Goal: Task Accomplishment & Management: Manage account settings

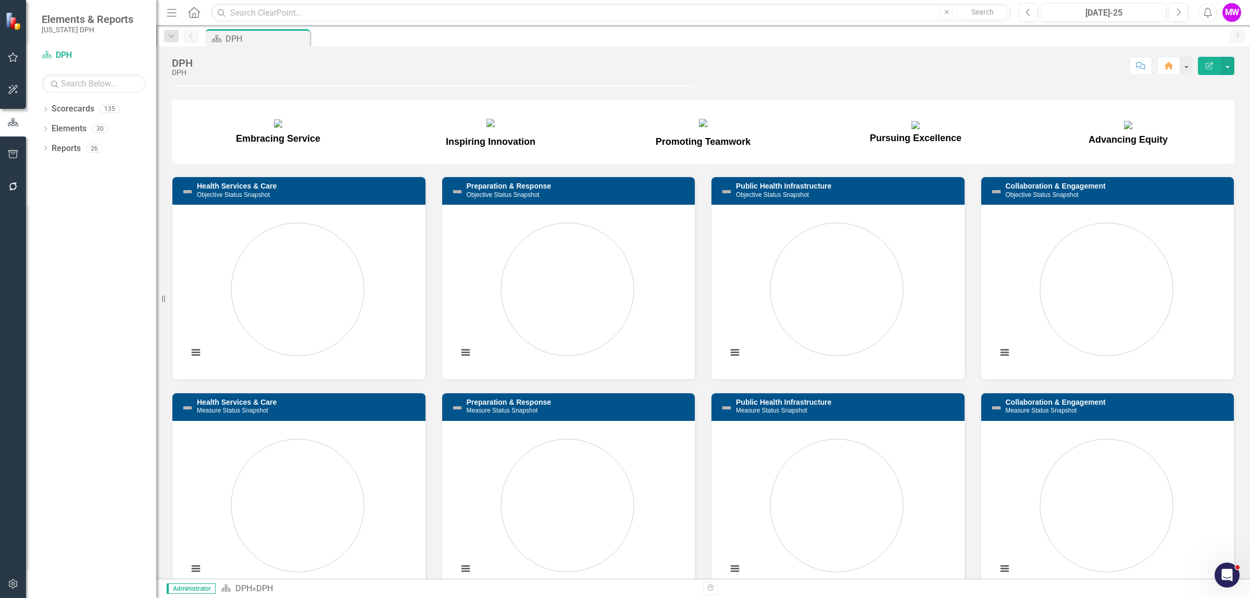
scroll to position [130, 0]
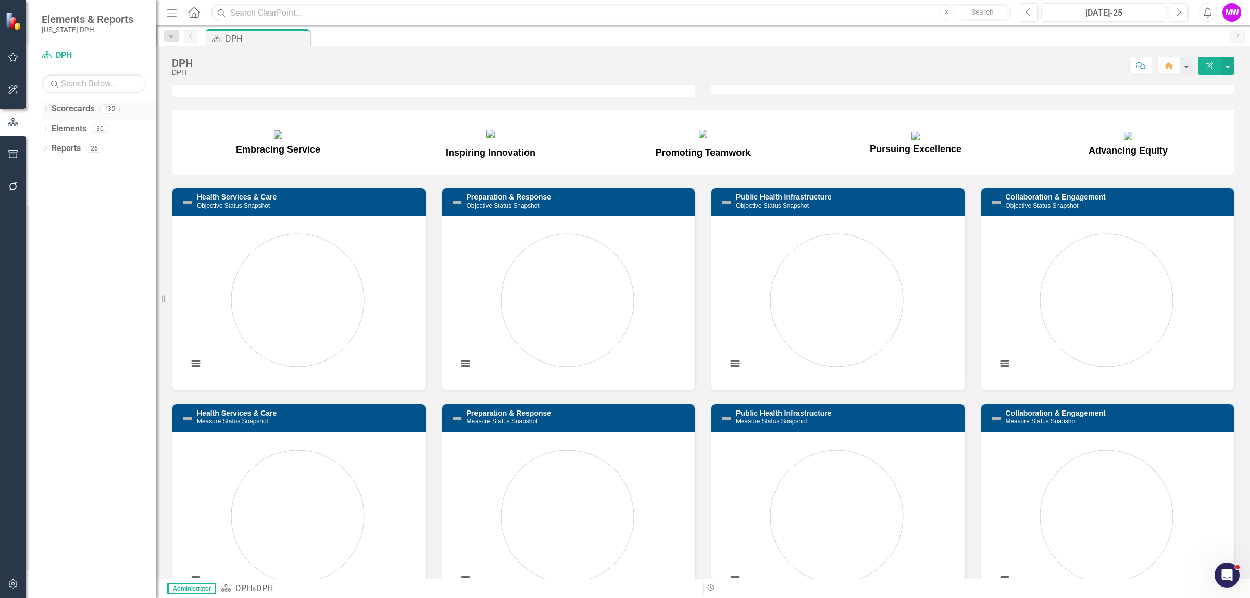
click at [45, 112] on icon "Dropdown" at bounding box center [45, 110] width 7 height 6
click at [53, 130] on icon "Dropdown" at bounding box center [51, 128] width 8 height 6
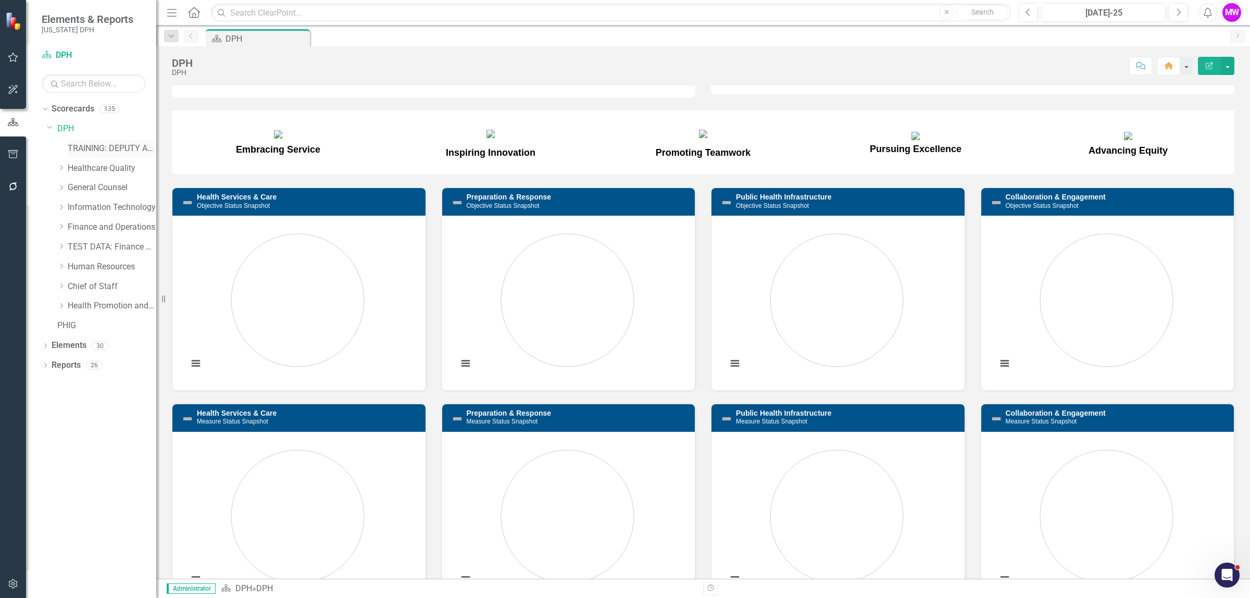
click at [78, 150] on link "TRAINING: DEPUTY AREA" at bounding box center [112, 149] width 89 height 12
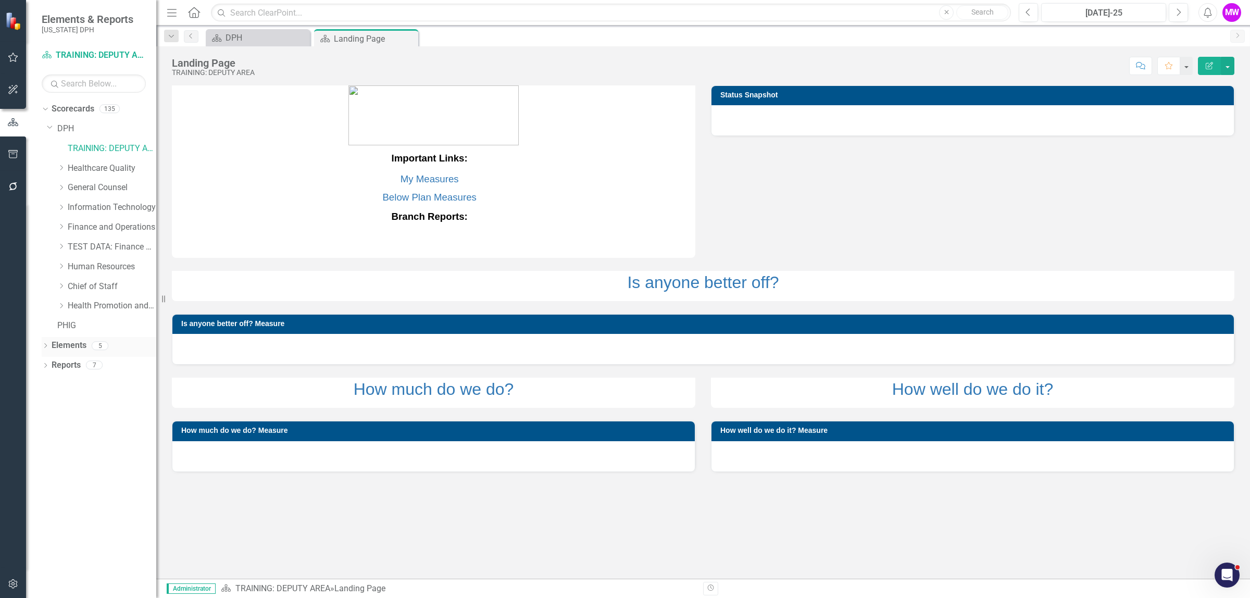
click at [83, 344] on link "Elements" at bounding box center [69, 346] width 35 height 12
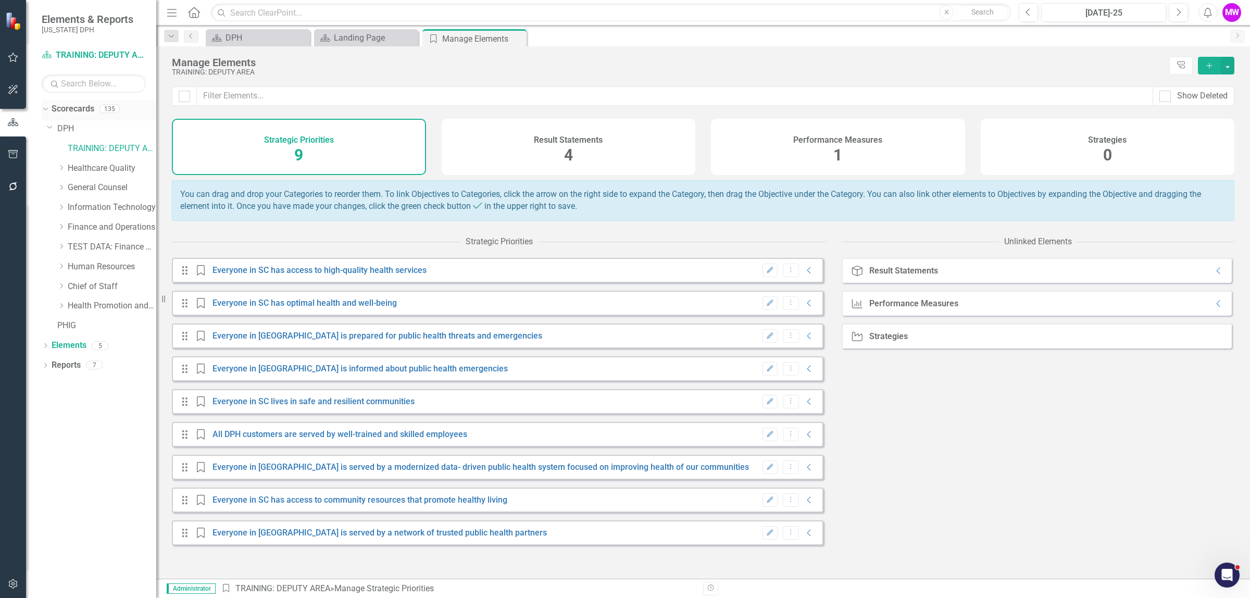
click at [43, 107] on icon "Dropdown" at bounding box center [44, 108] width 6 height 7
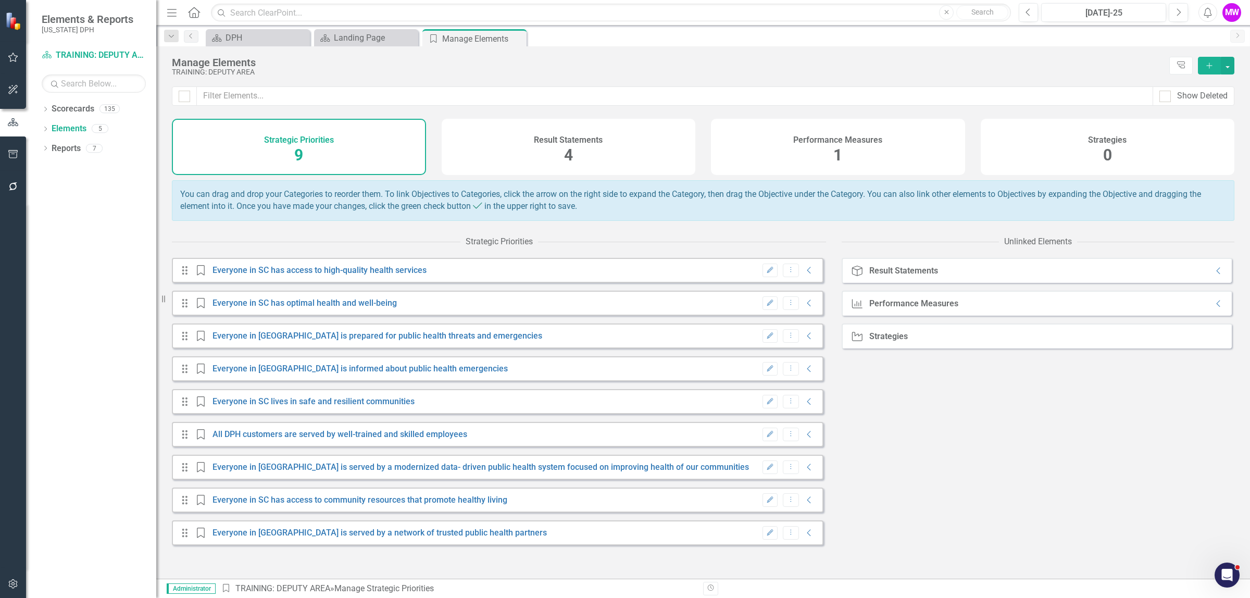
click at [775, 157] on div "Performance Measures 1" at bounding box center [838, 147] width 254 height 56
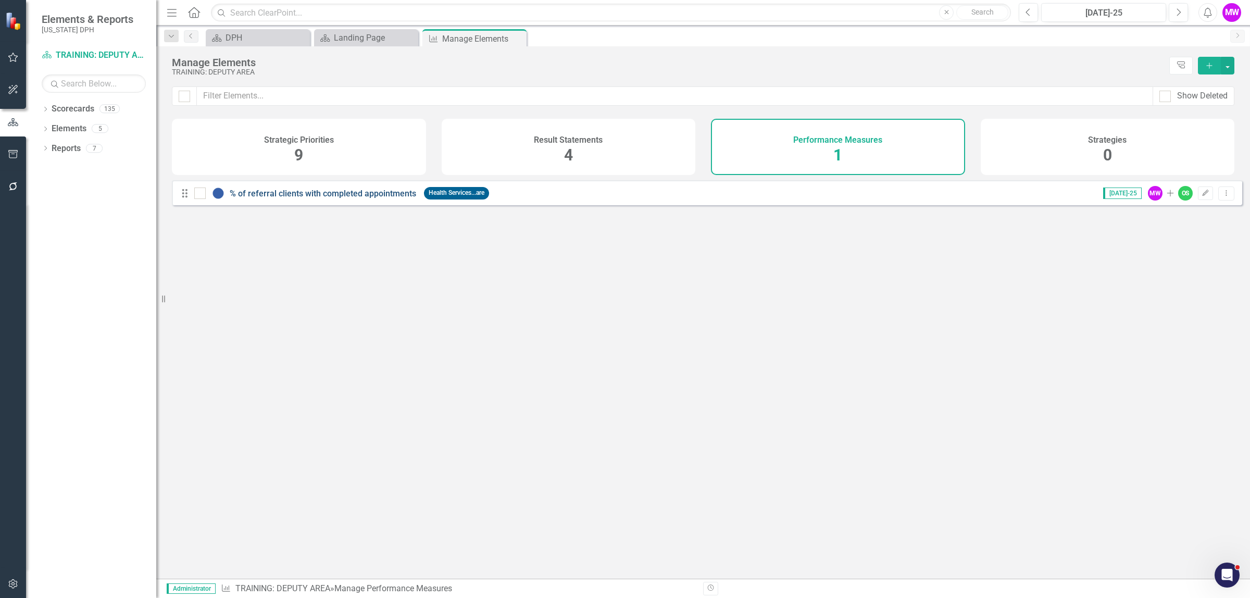
click at [362, 199] on link "% of referral clients with completed appointments" at bounding box center [323, 194] width 187 height 10
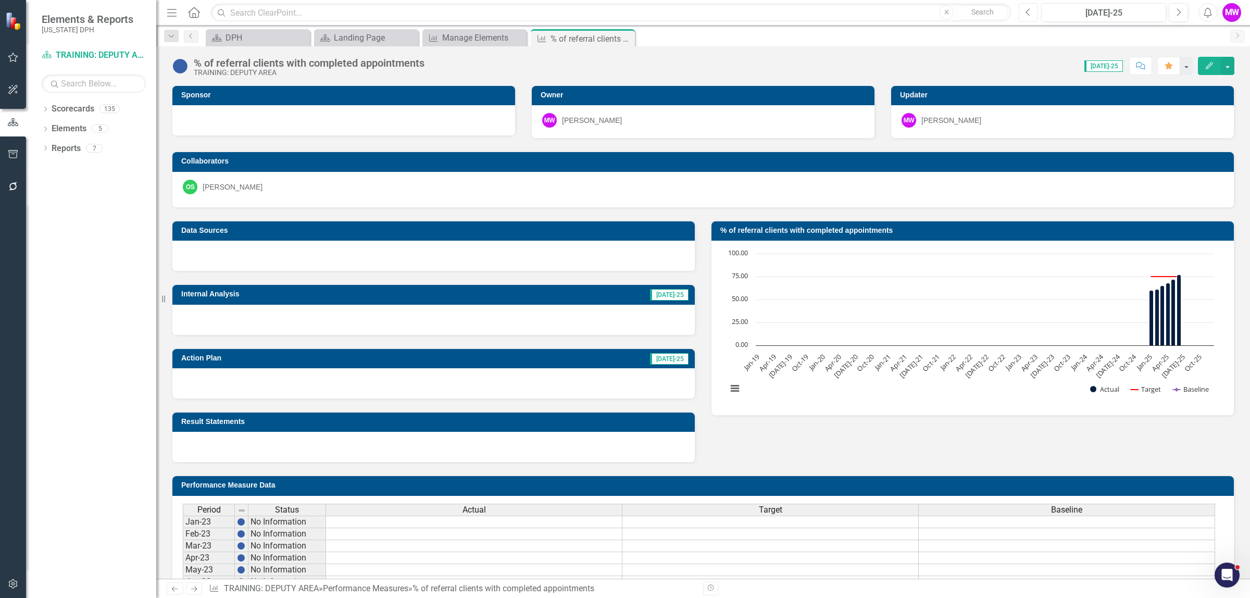
click at [1025, 17] on button "Previous" at bounding box center [1028, 12] width 19 height 19
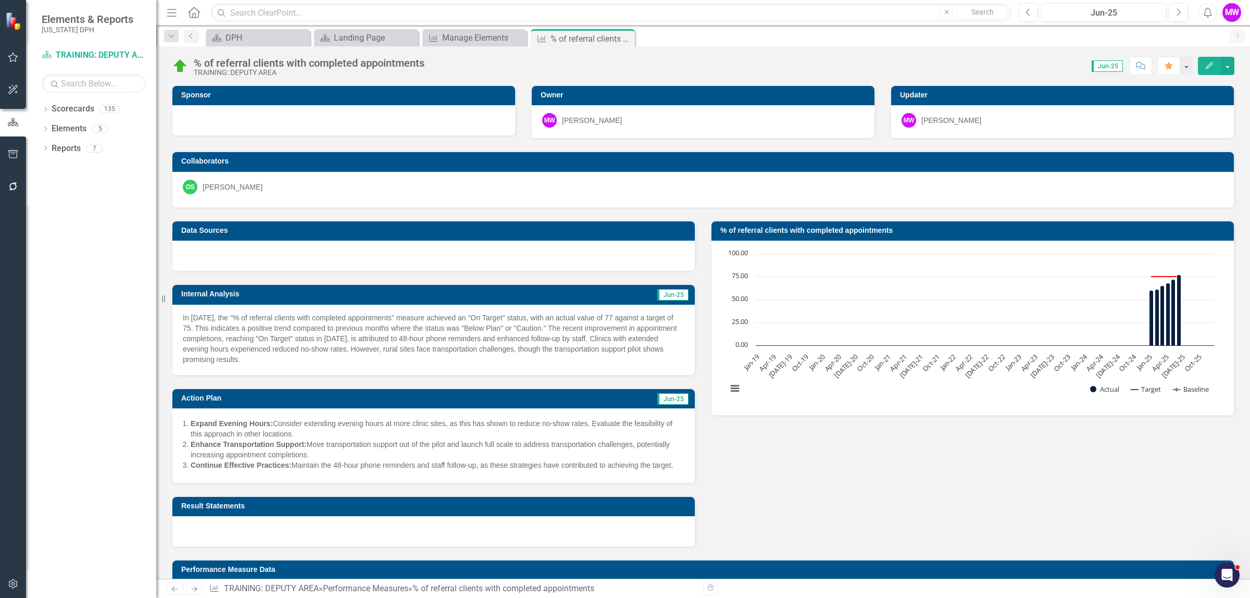
click at [515, 295] on td "Jun-25" at bounding box center [599, 296] width 182 height 16
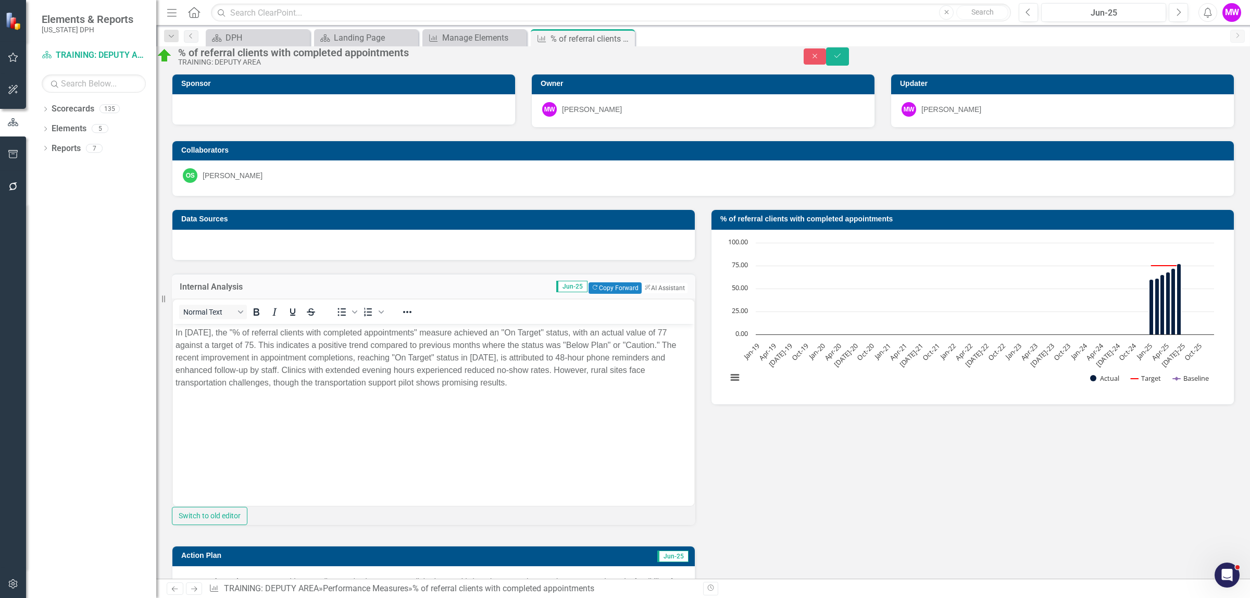
click at [280, 354] on p "In [DATE], the "% of referral clients with completed appointments" measure achi…" at bounding box center [434, 358] width 516 height 63
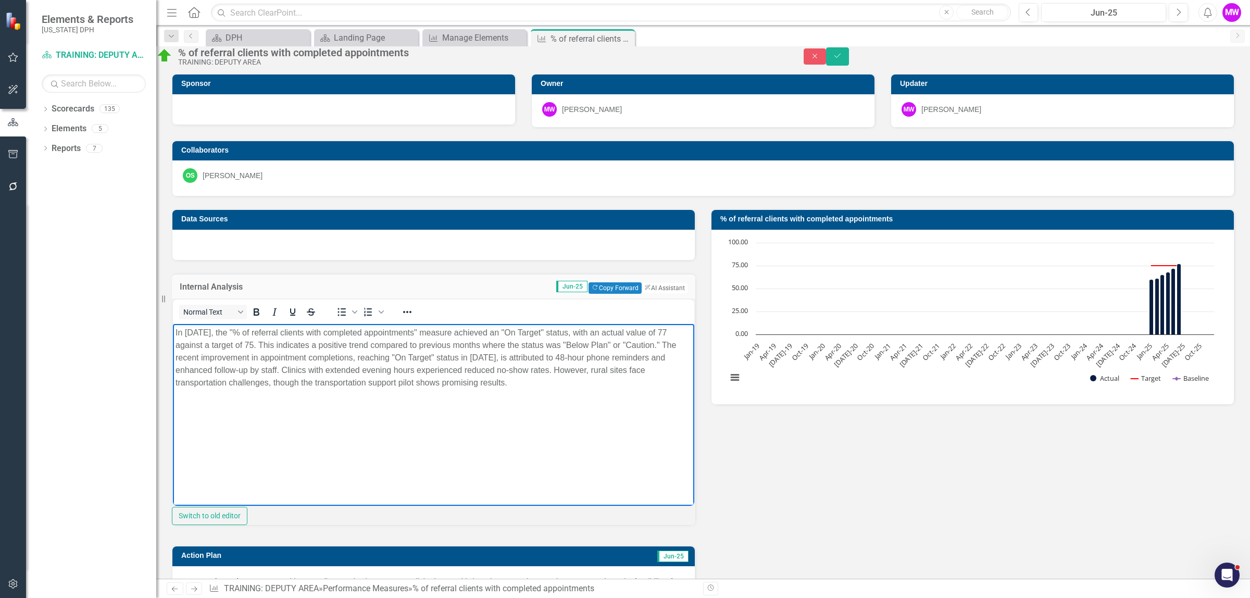
paste body "Rich Text Area. Press ALT-0 for help."
click at [843, 59] on icon "Save" at bounding box center [837, 55] width 9 height 7
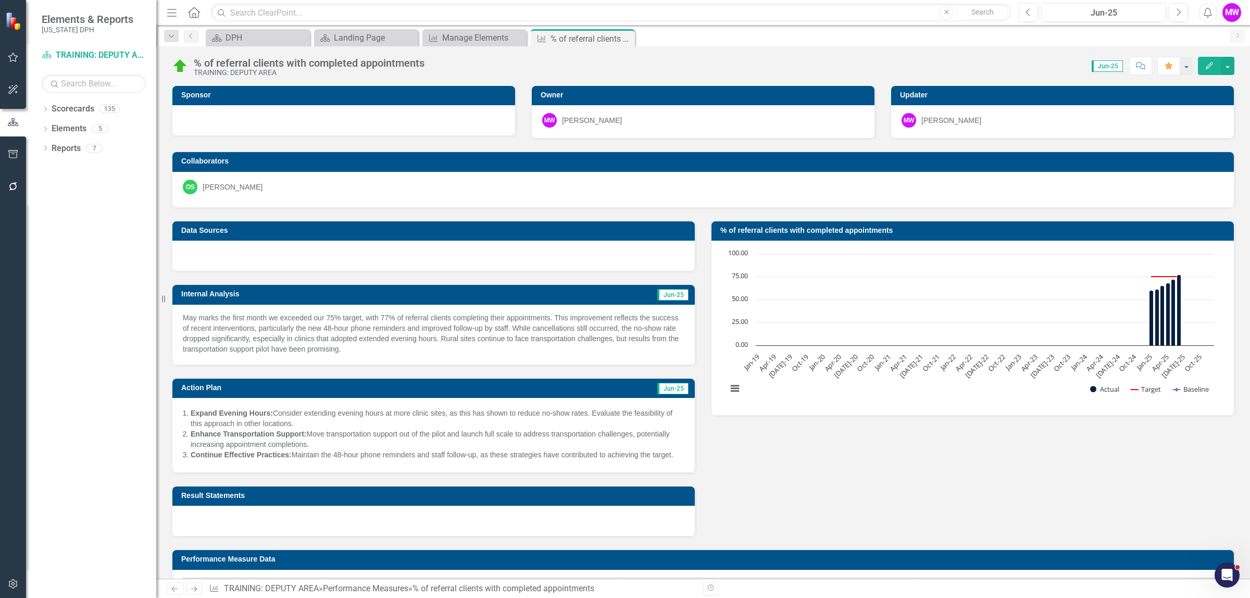
click at [292, 392] on h3 "Action Plan" at bounding box center [322, 388] width 282 height 8
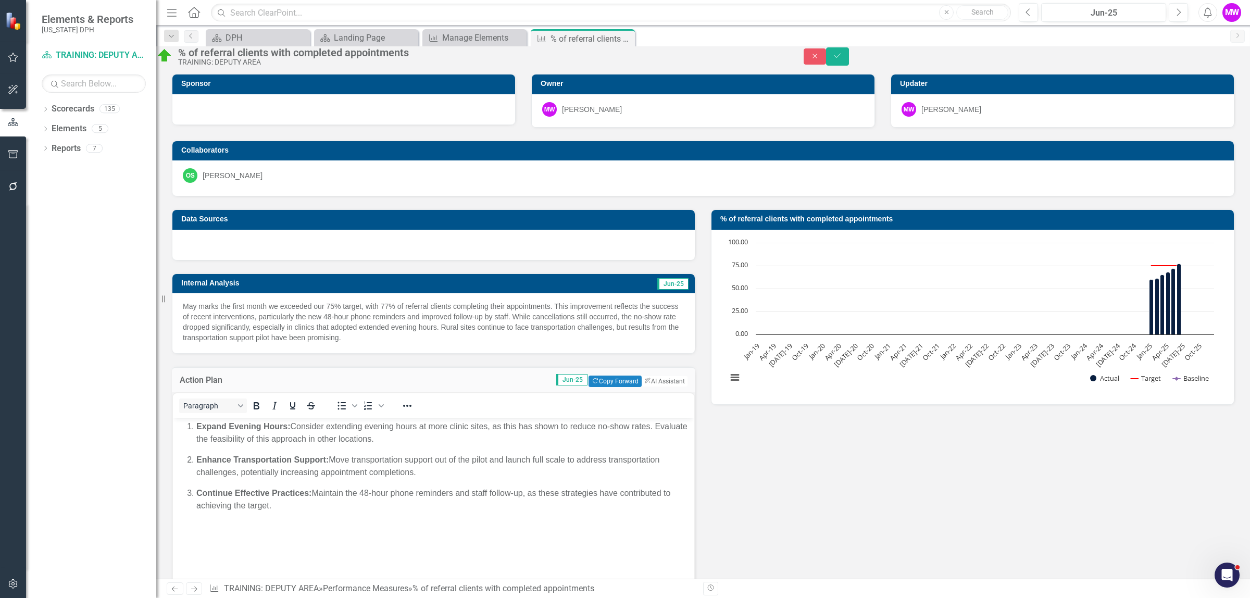
click at [289, 488] on strong "Continue Effective Practices:" at bounding box center [253, 492] width 115 height 9
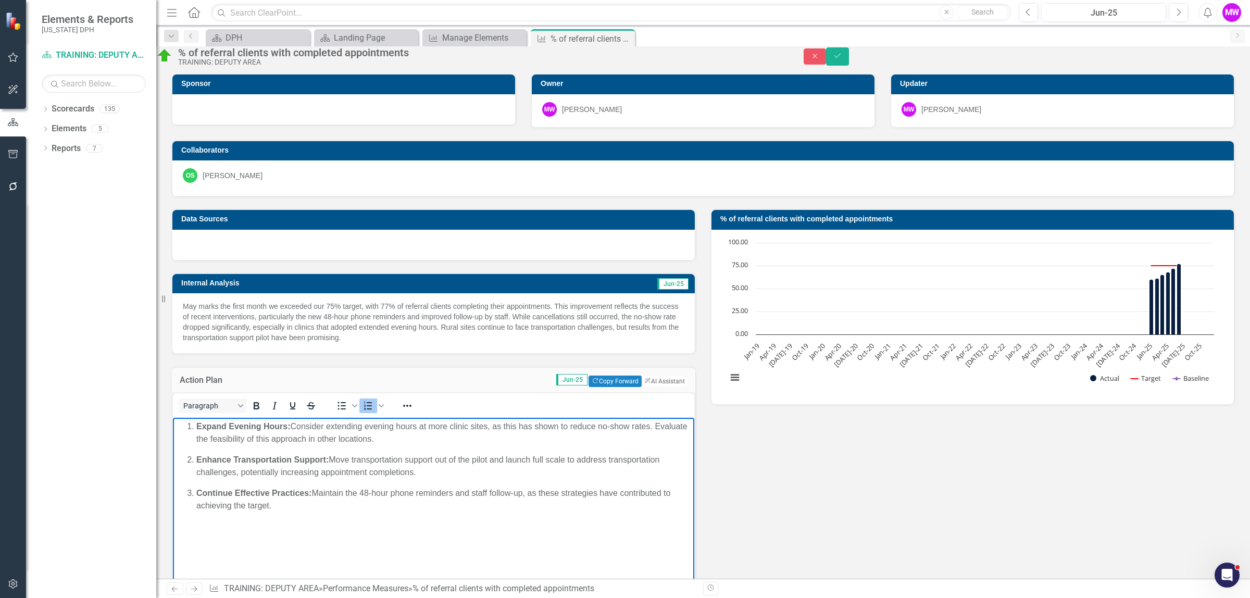
paste body "Rich Text Area. Press ALT-0 for help."
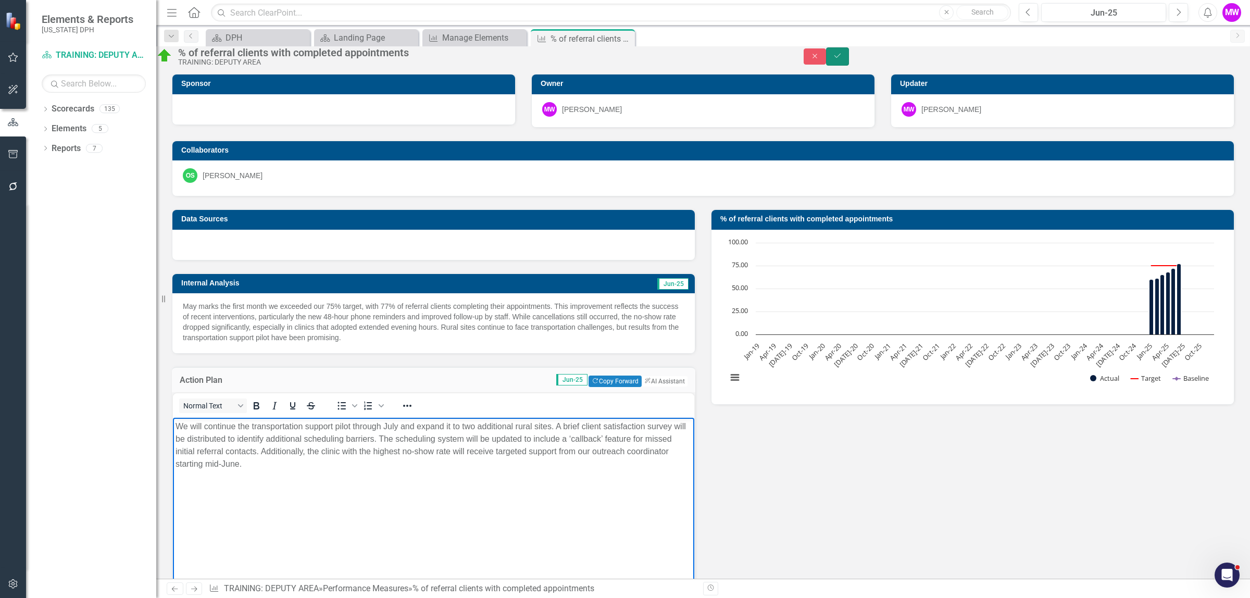
click at [849, 64] on button "Save" at bounding box center [837, 56] width 23 height 18
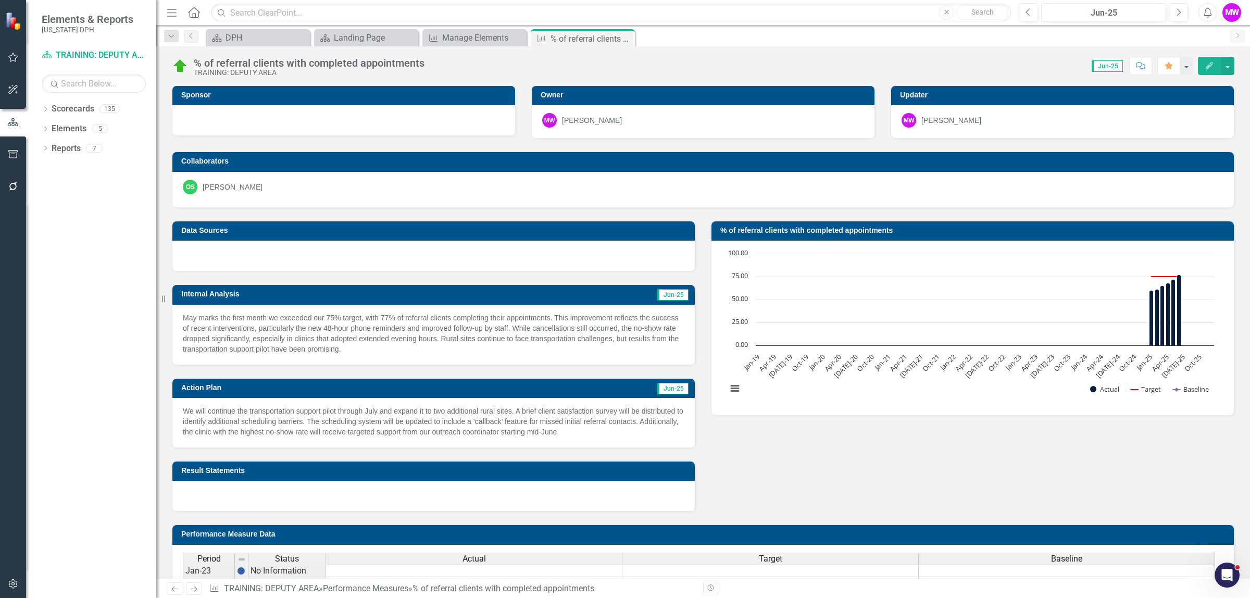
click at [712, 98] on h3 "Owner" at bounding box center [705, 95] width 329 height 8
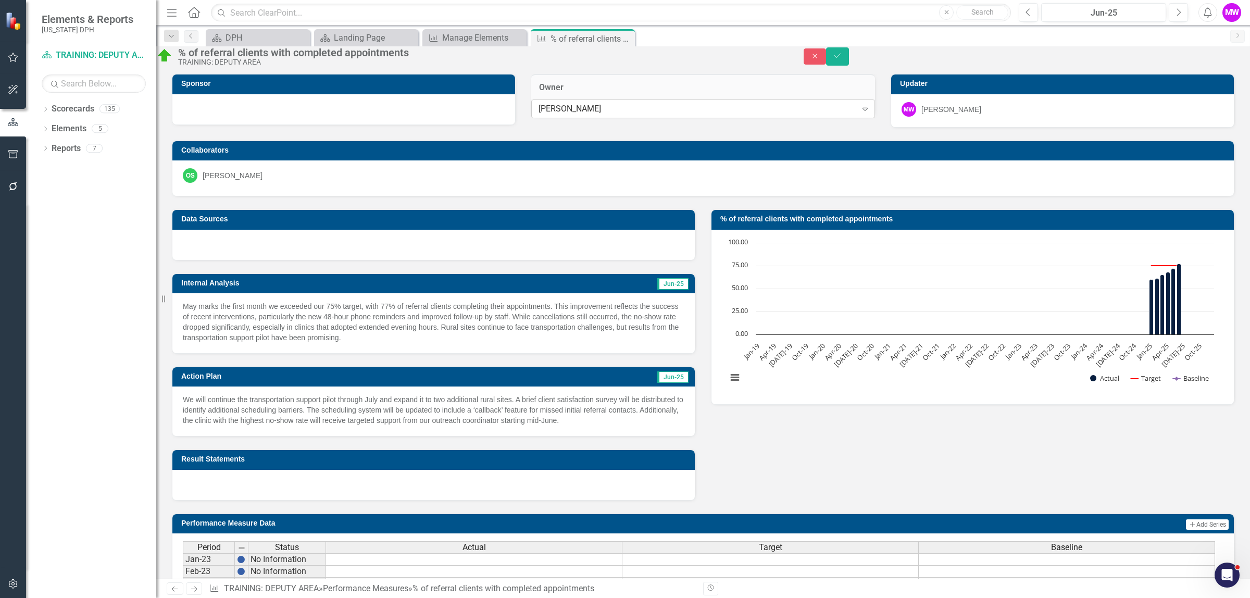
click at [641, 118] on div "[PERSON_NAME] Expand" at bounding box center [703, 109] width 344 height 19
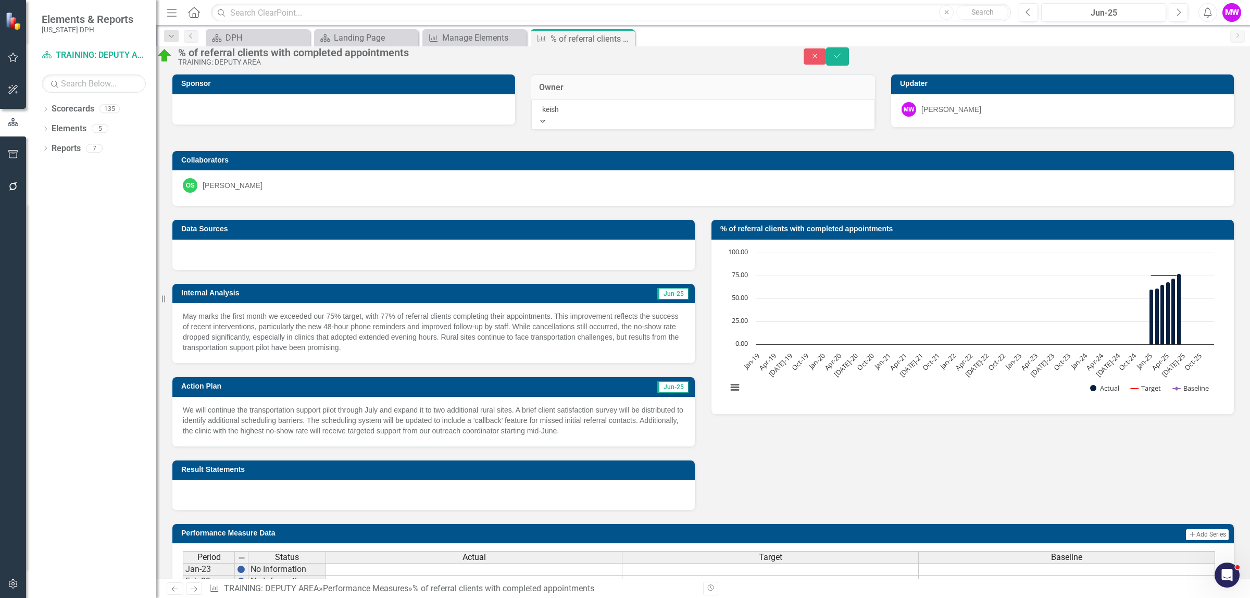
type input "[PERSON_NAME]"
click at [629, 598] on div "[PERSON_NAME]" at bounding box center [625, 604] width 1250 height 12
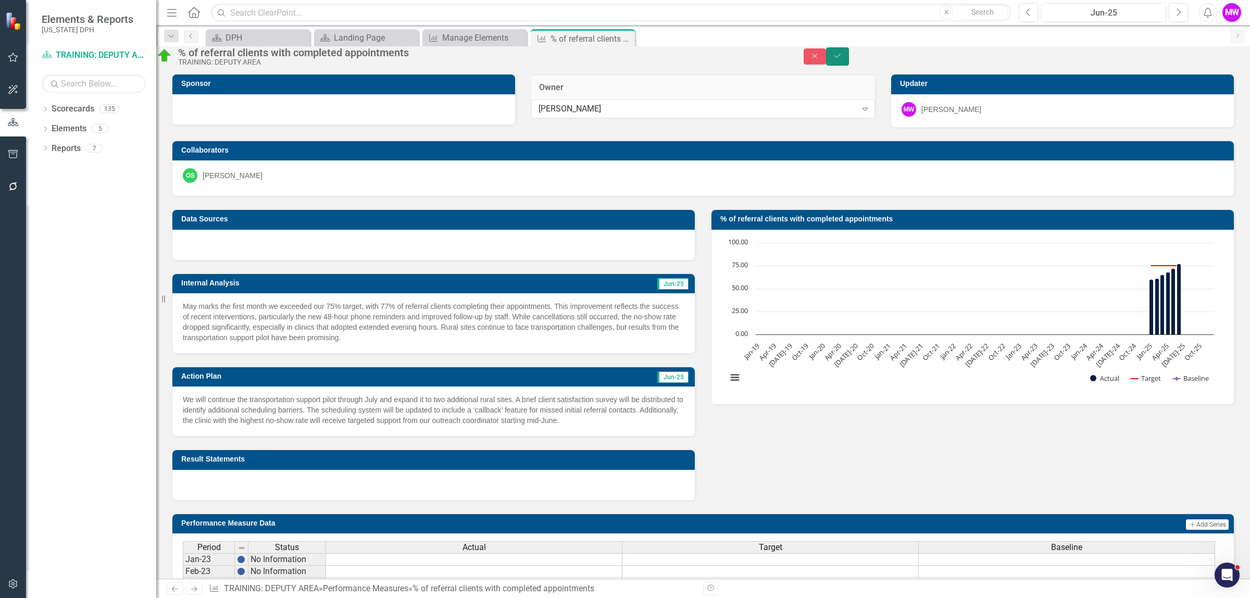
click at [843, 59] on icon "Save" at bounding box center [837, 55] width 9 height 7
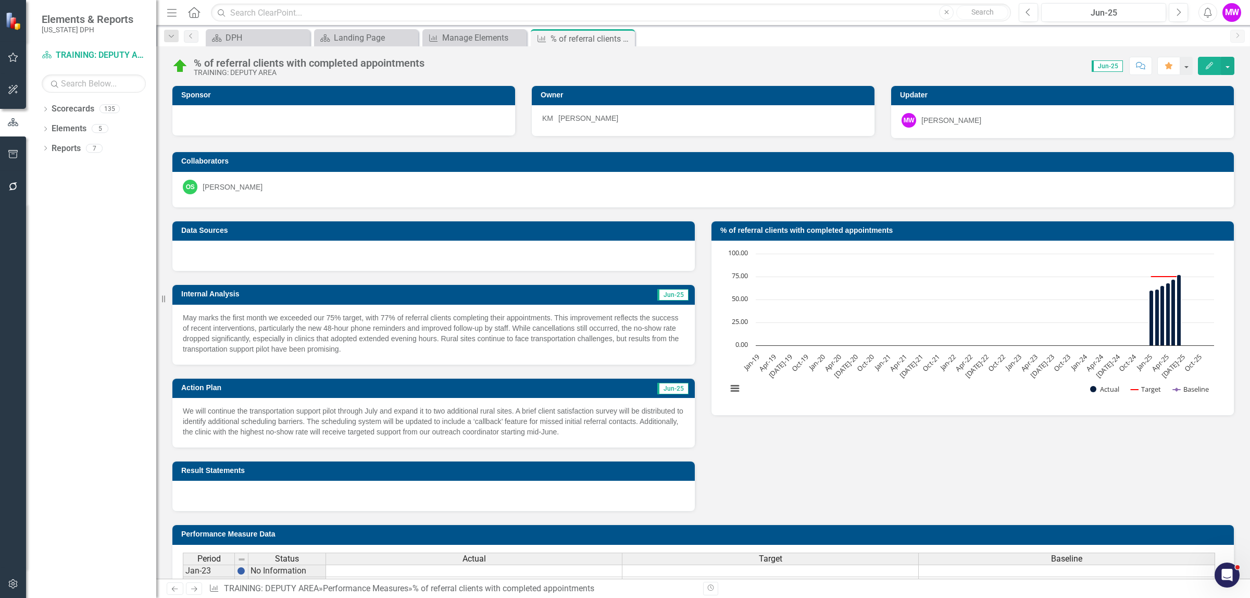
click at [744, 475] on div "Data Sources Internal Analysis Jun-25 May marks the first month we exceeded our…" at bounding box center [703, 360] width 1079 height 304
click at [401, 478] on td "Result Statements" at bounding box center [435, 472] width 509 height 16
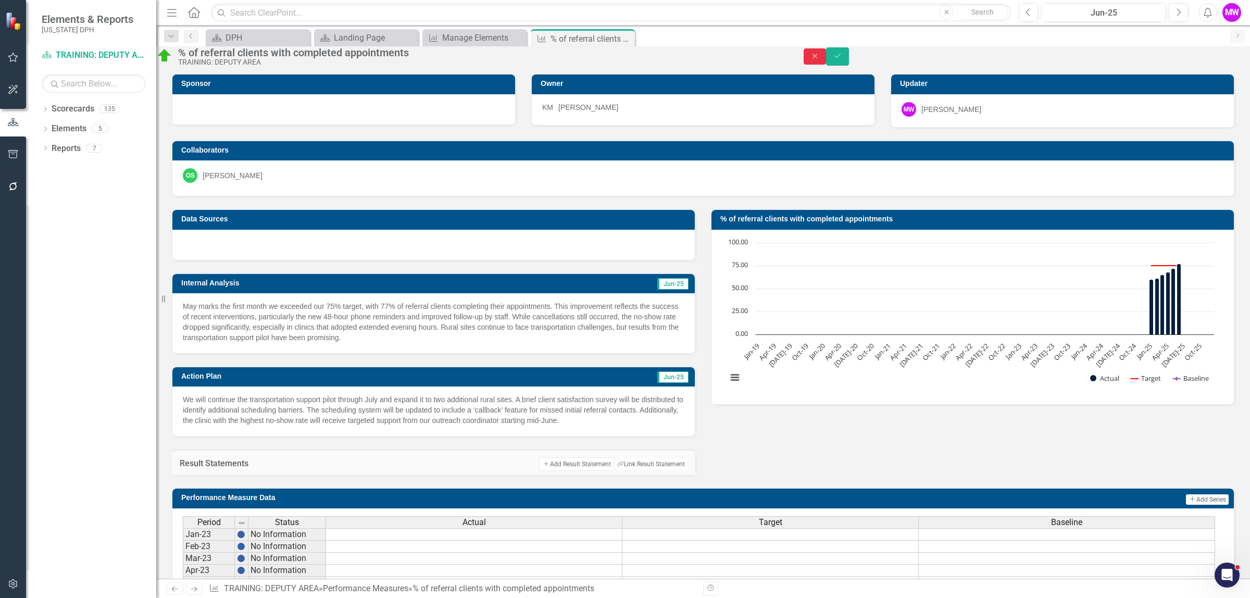
click at [820, 60] on icon "Close" at bounding box center [815, 56] width 9 height 7
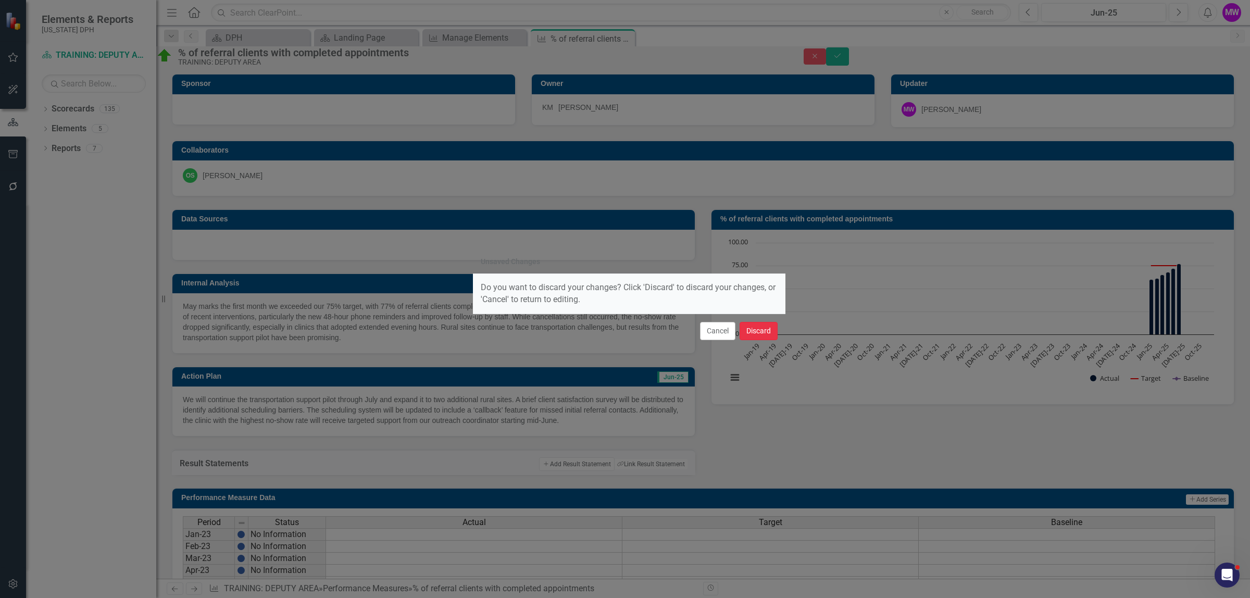
click at [764, 335] on button "Discard" at bounding box center [759, 331] width 38 height 18
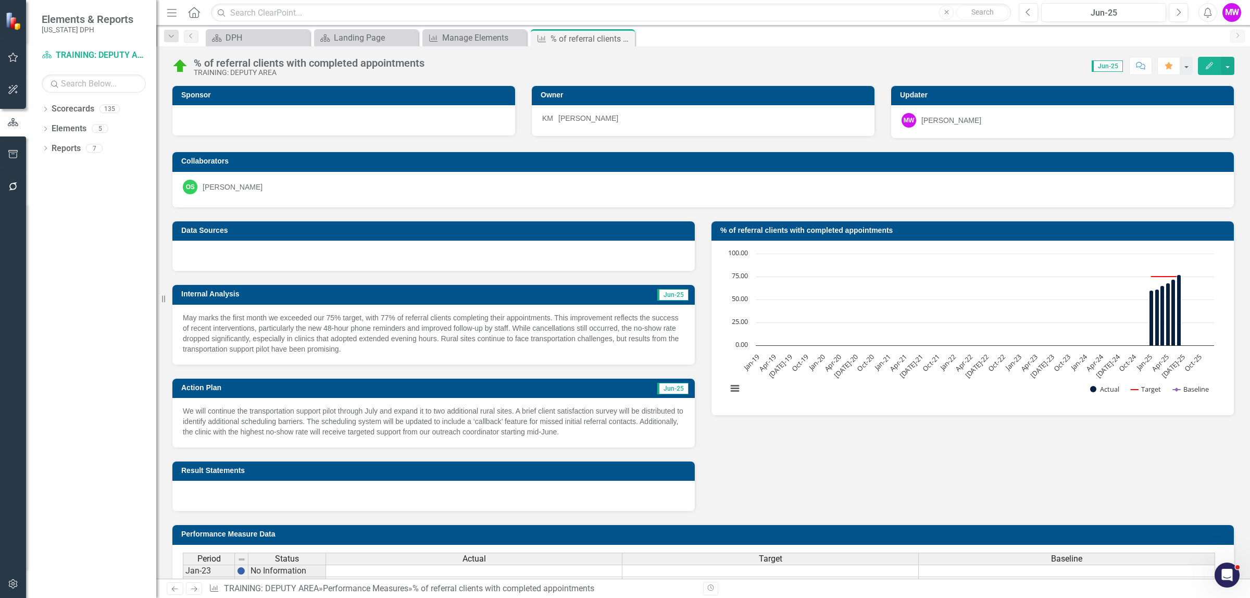
click at [573, 298] on td "Jun-25" at bounding box center [599, 296] width 182 height 16
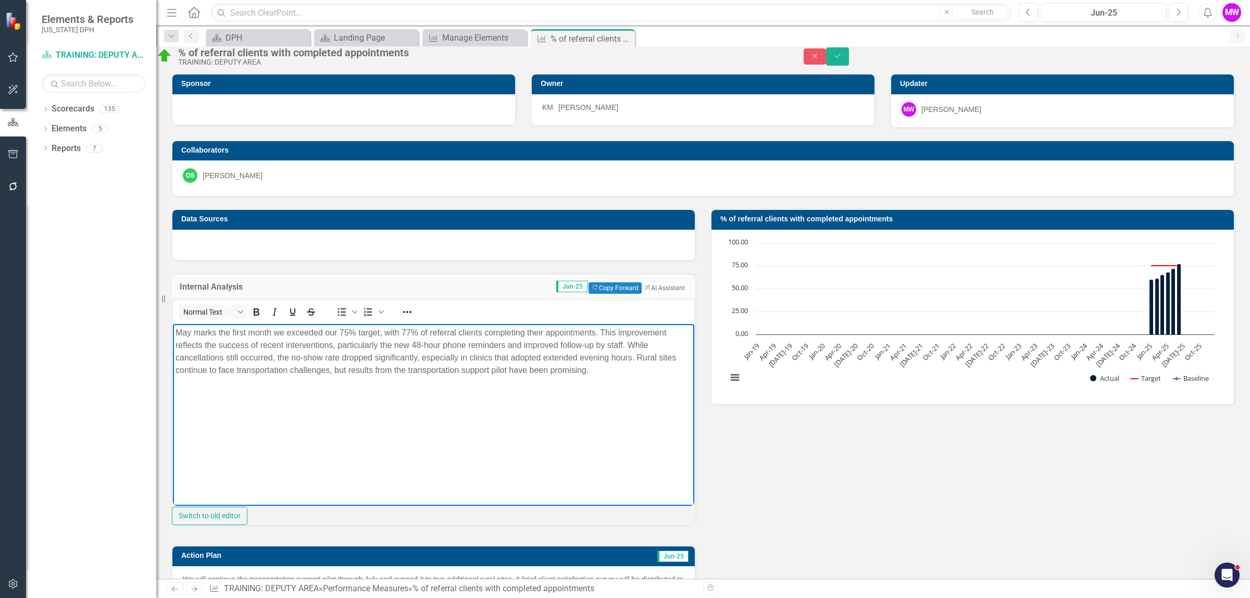
click at [502, 356] on p "May marks the first month we exceeded our 75% target, with 77% of referral clie…" at bounding box center [434, 352] width 516 height 50
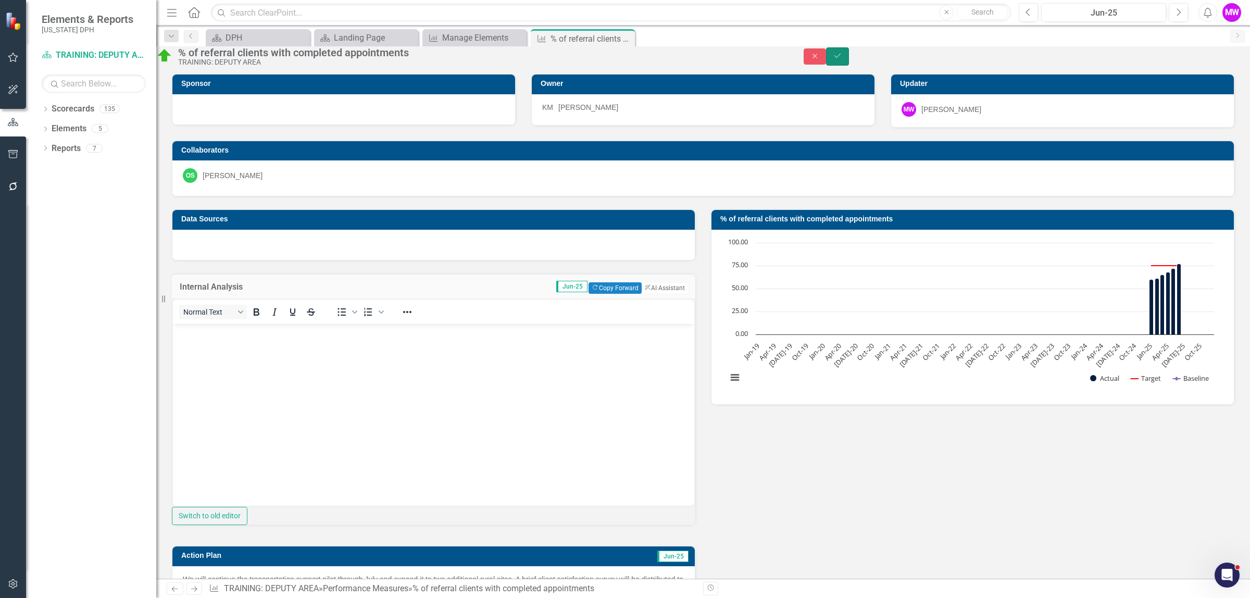
click at [843, 59] on icon "Save" at bounding box center [837, 55] width 9 height 7
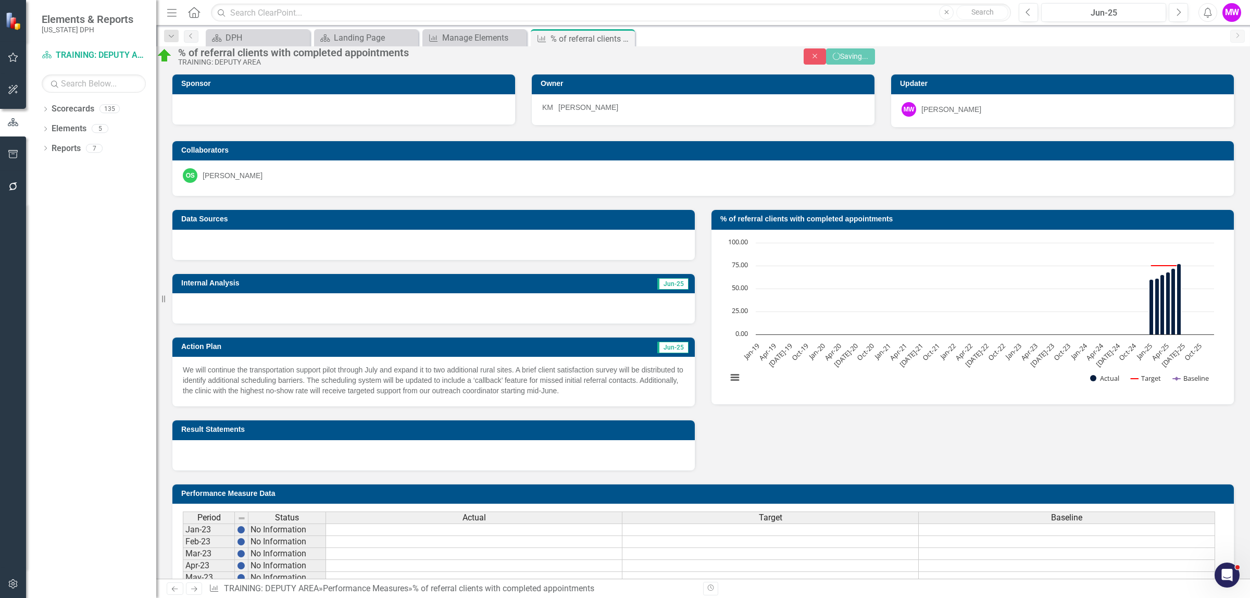
click at [478, 406] on div "We will continue the transportation support pilot through July and expand it to…" at bounding box center [433, 381] width 523 height 49
